Goal: Register for event/course

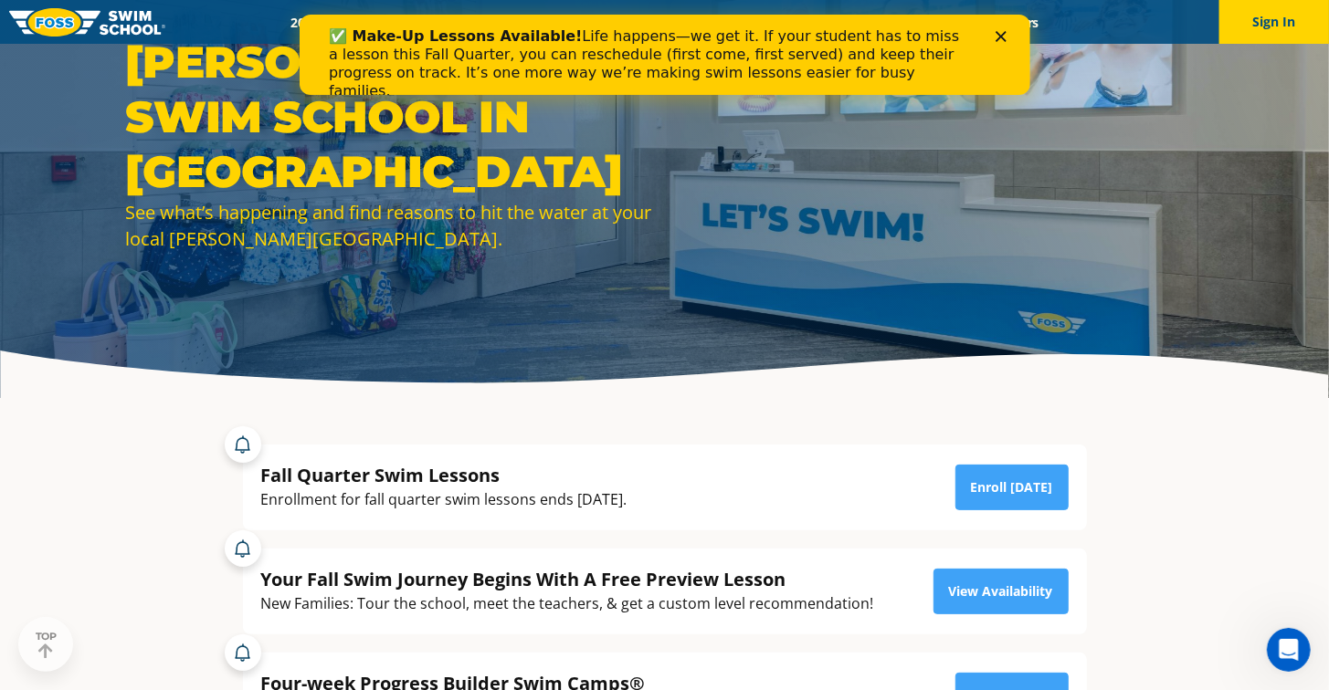
scroll to position [87, 0]
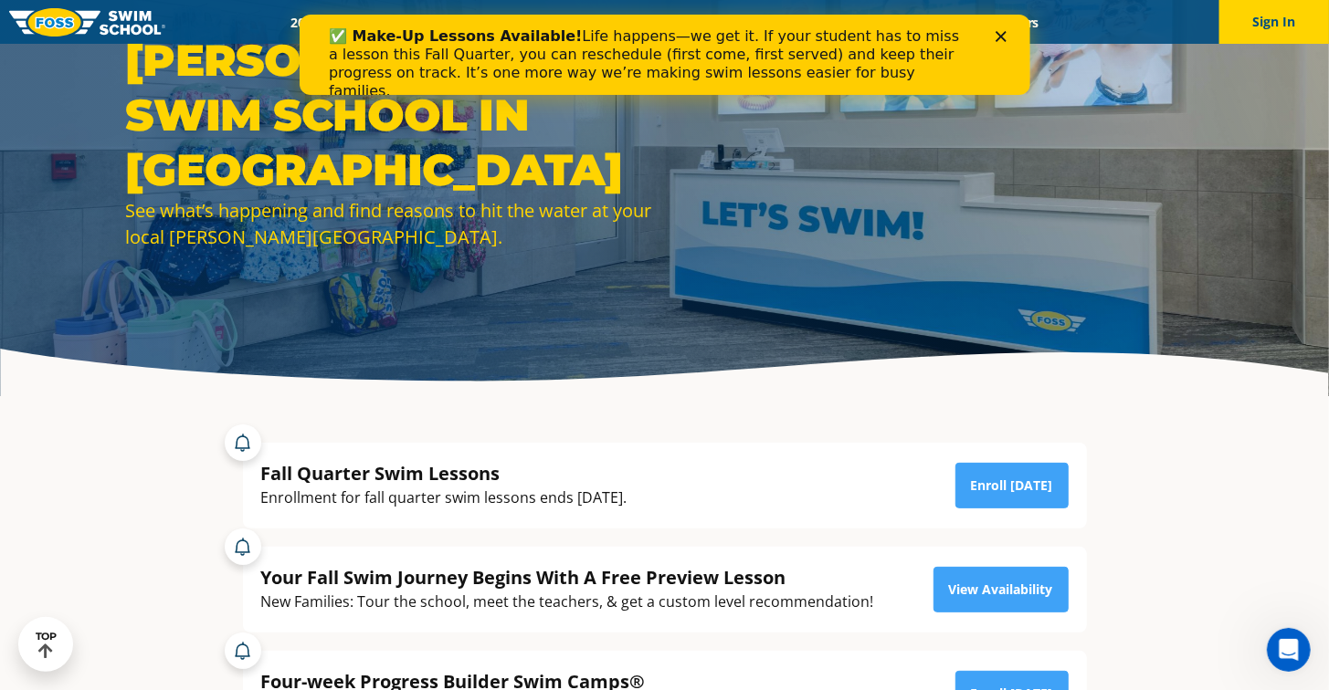
click at [1002, 40] on icon "Close" at bounding box center [999, 36] width 11 height 11
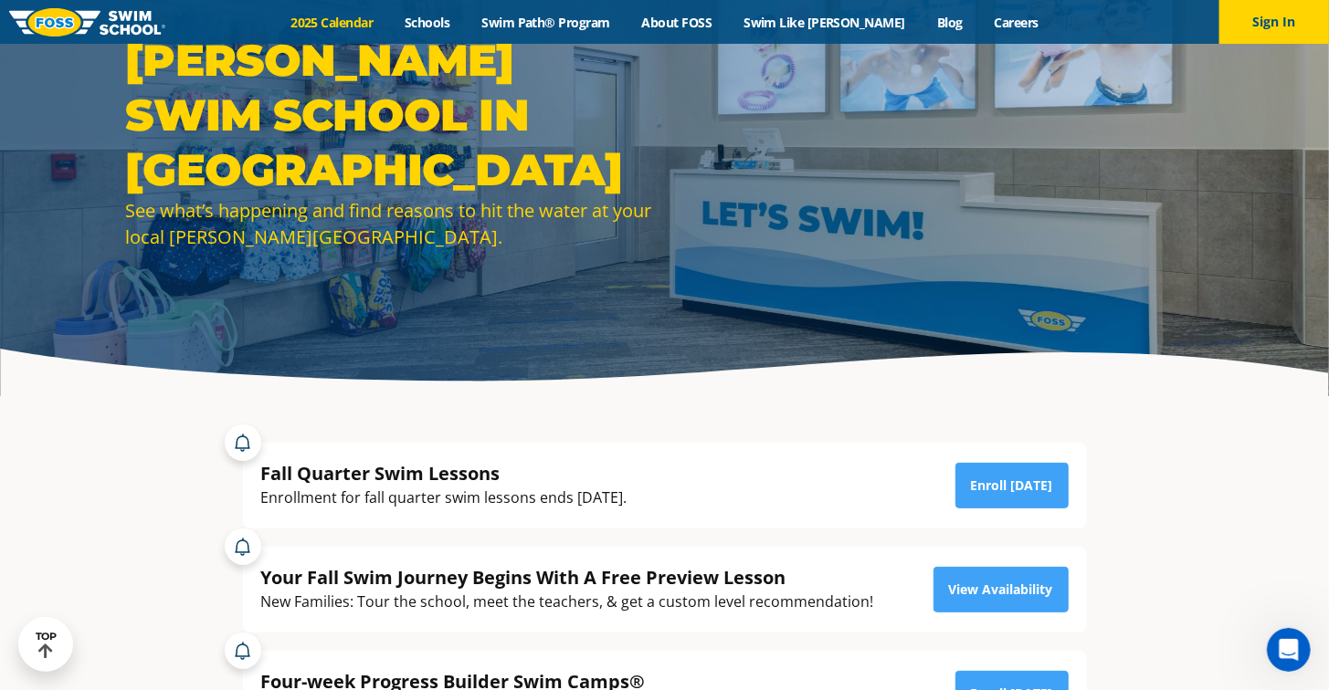
click at [385, 24] on link "2025 Calendar" at bounding box center [332, 22] width 114 height 17
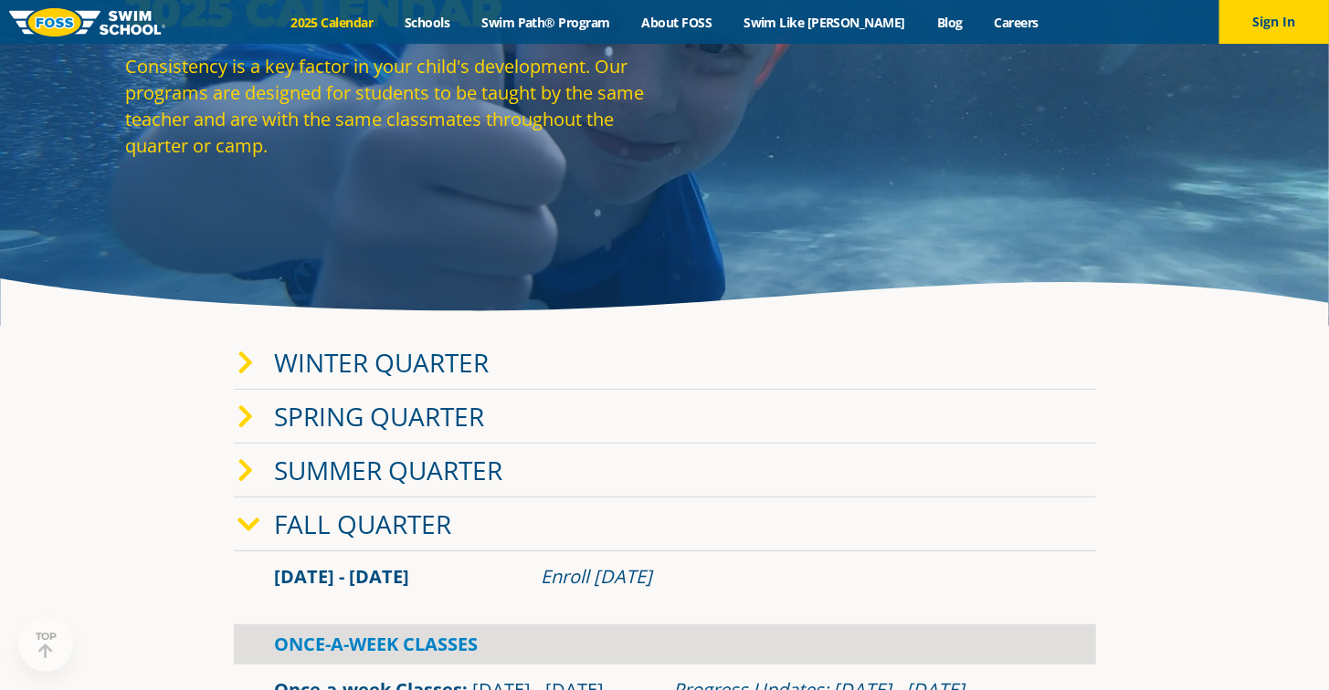
scroll to position [226, 0]
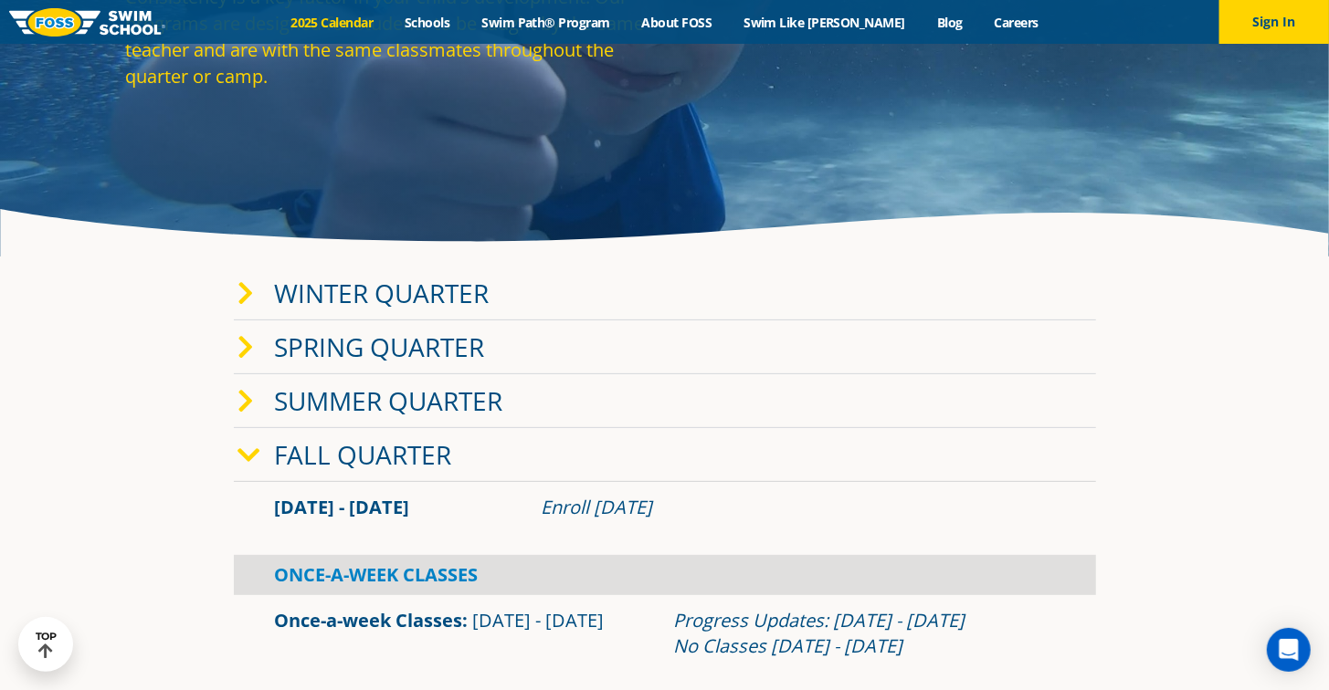
click at [349, 286] on link "Winter Quarter" at bounding box center [382, 293] width 215 height 35
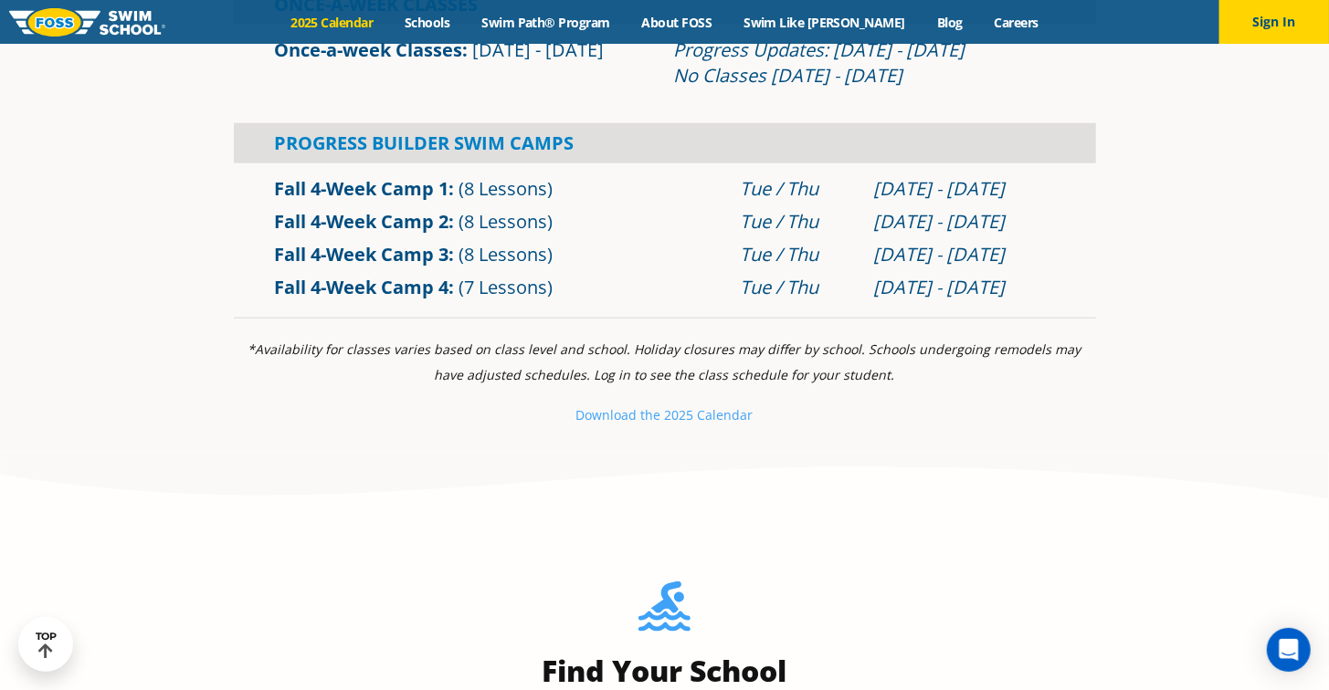
scroll to position [0, 0]
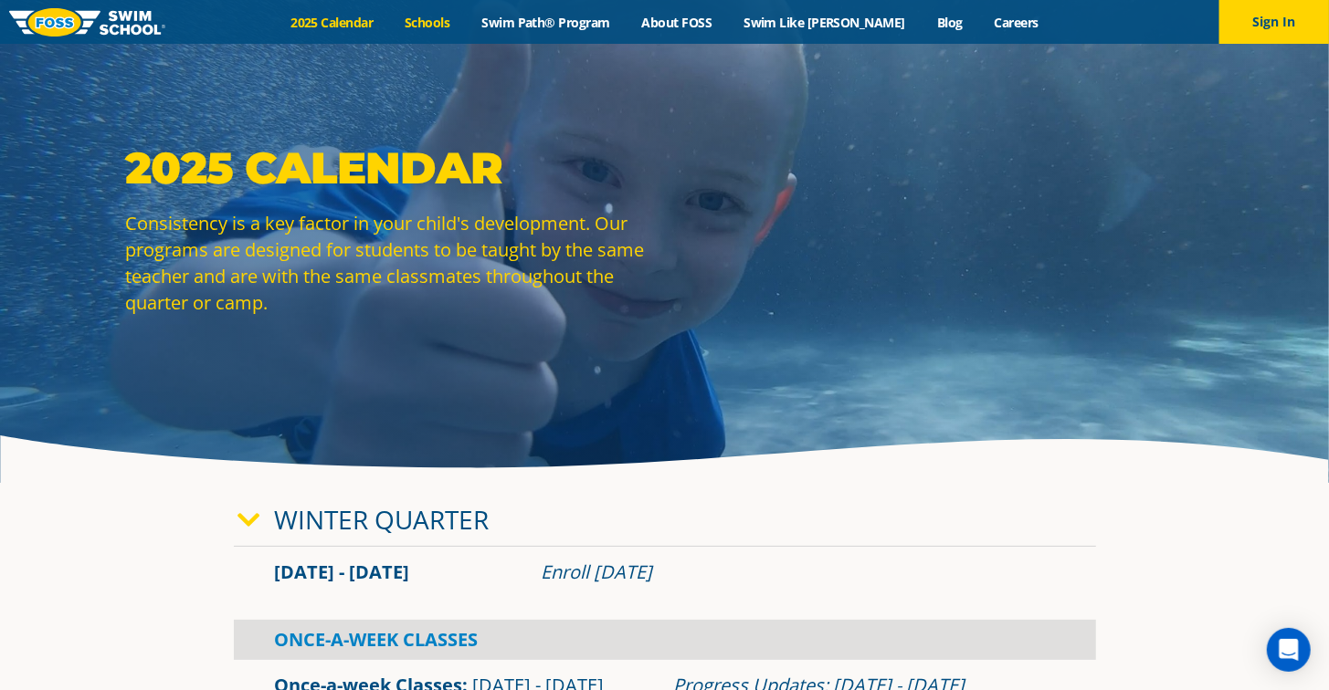
click at [466, 28] on link "Schools" at bounding box center [427, 22] width 77 height 17
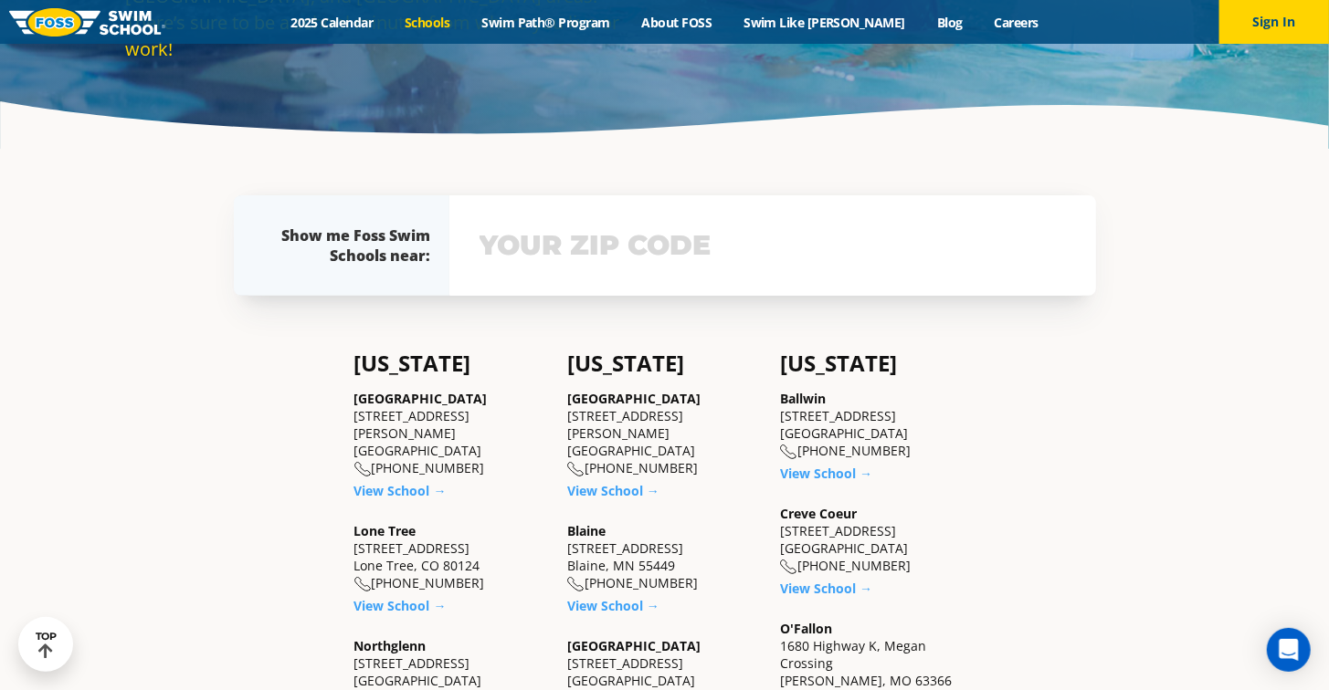
scroll to position [334, 0]
click at [846, 588] on link "View School →" at bounding box center [826, 588] width 92 height 17
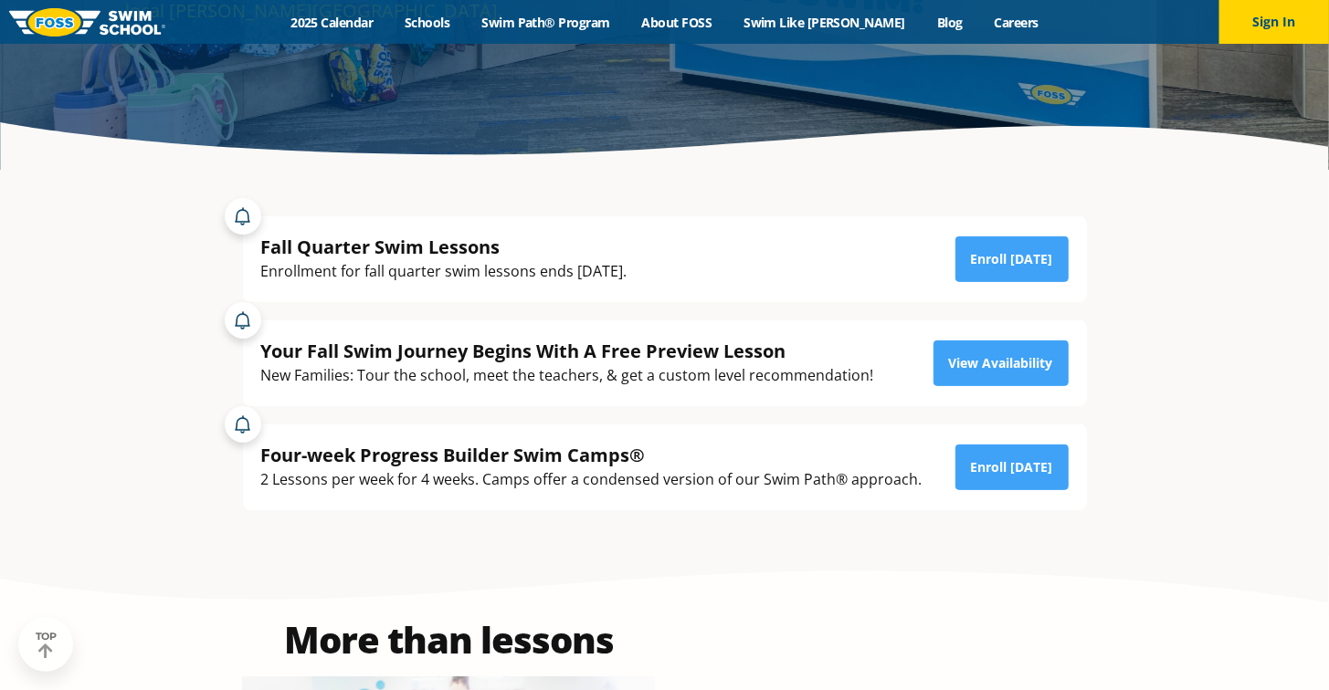
scroll to position [320, 0]
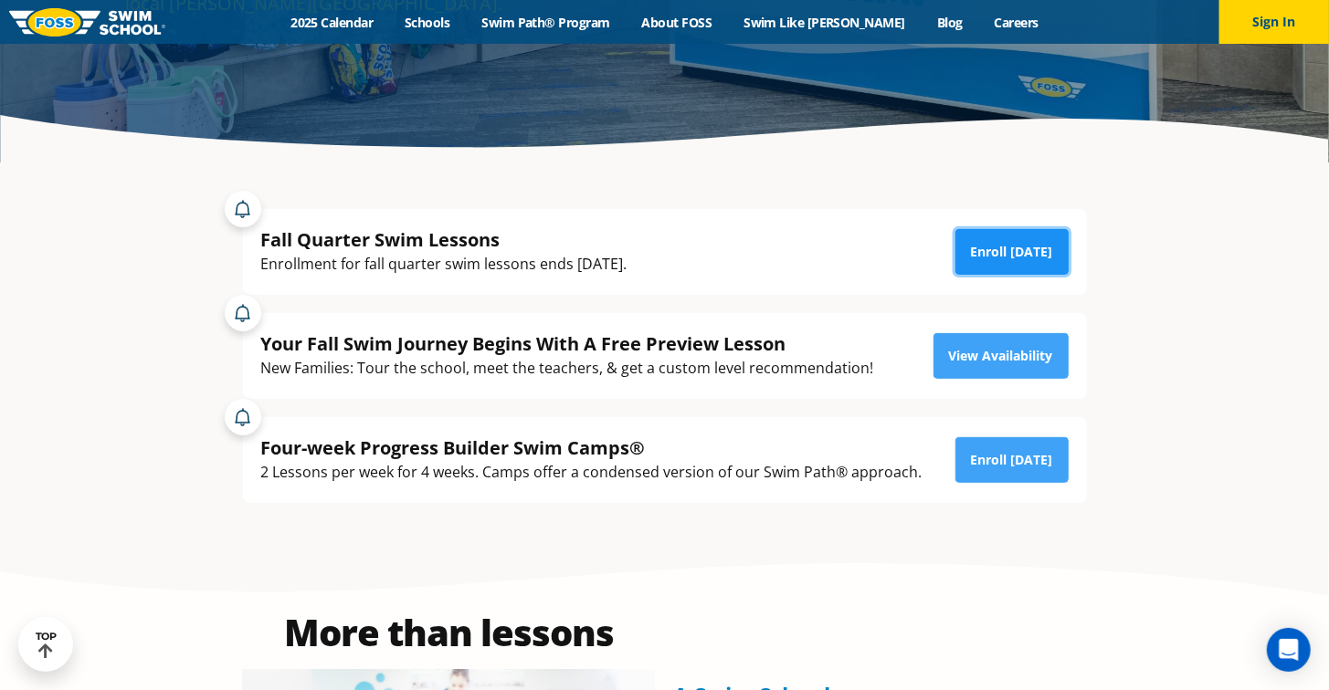
click at [986, 259] on link "Enroll [DATE]" at bounding box center [1011, 252] width 113 height 46
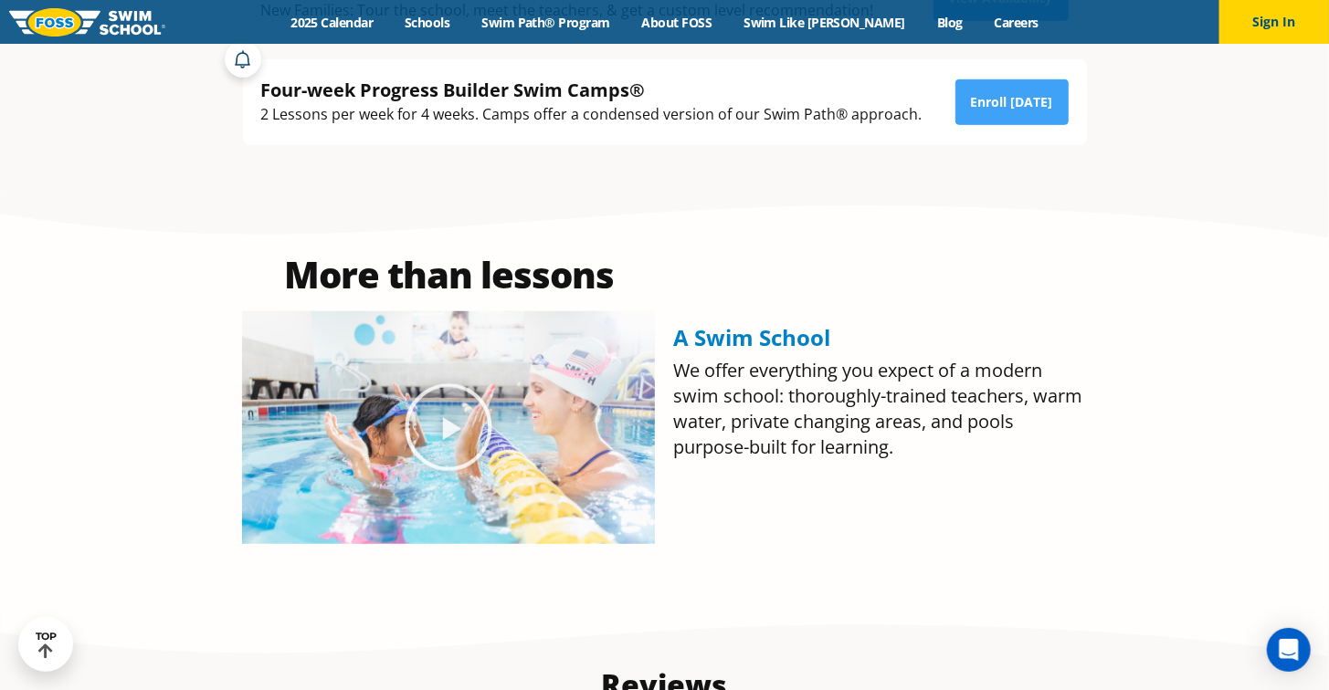
scroll to position [681, 0]
